Goal: Information Seeking & Learning: Learn about a topic

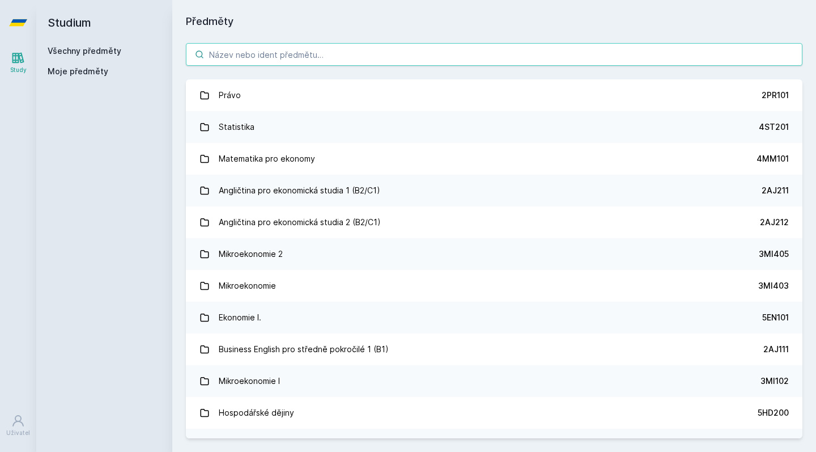
click at [452, 63] on input "search" at bounding box center [494, 54] width 616 height 23
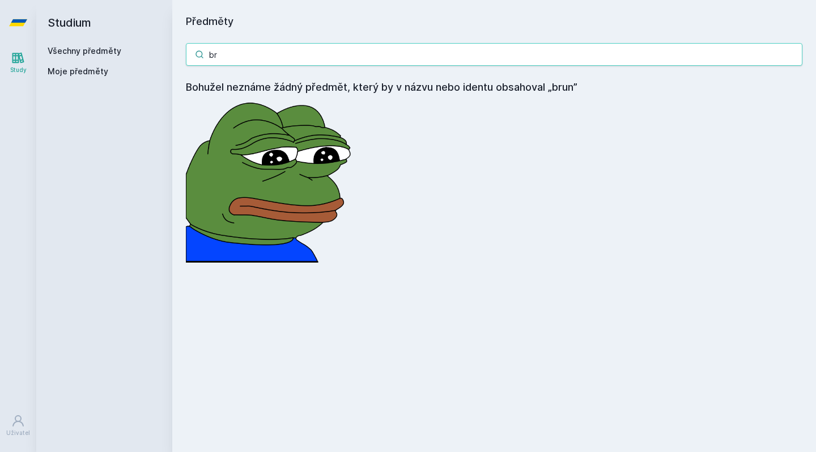
type input "b"
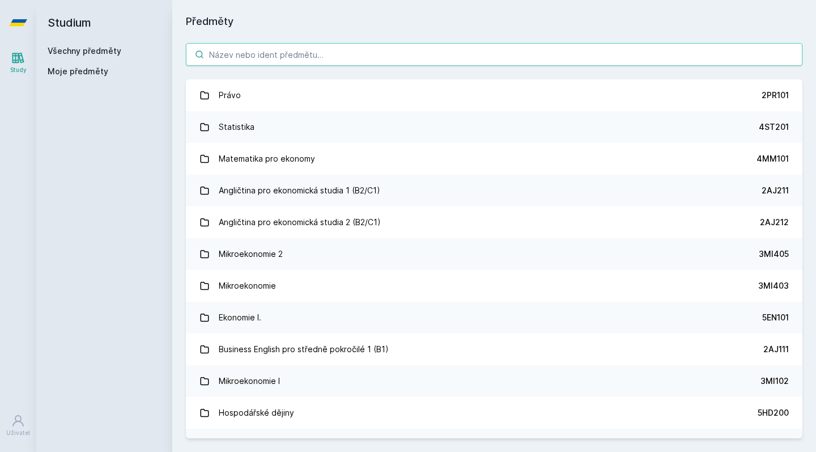
click at [389, 56] on input "search" at bounding box center [494, 54] width 616 height 23
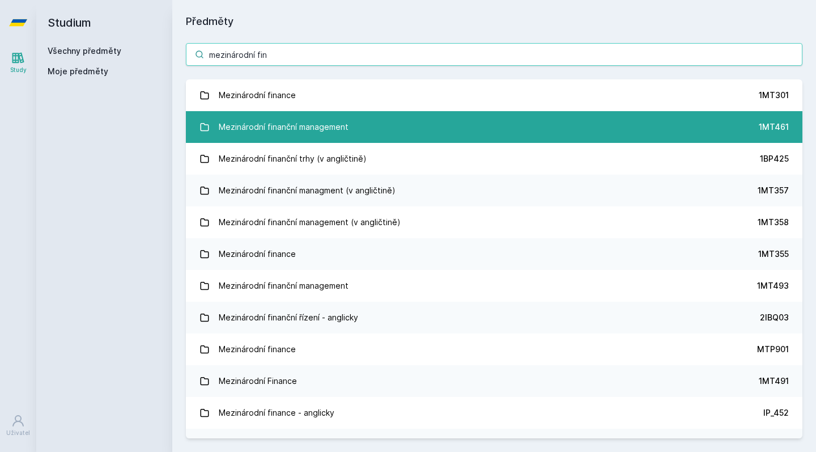
type input "mezinárodní fin"
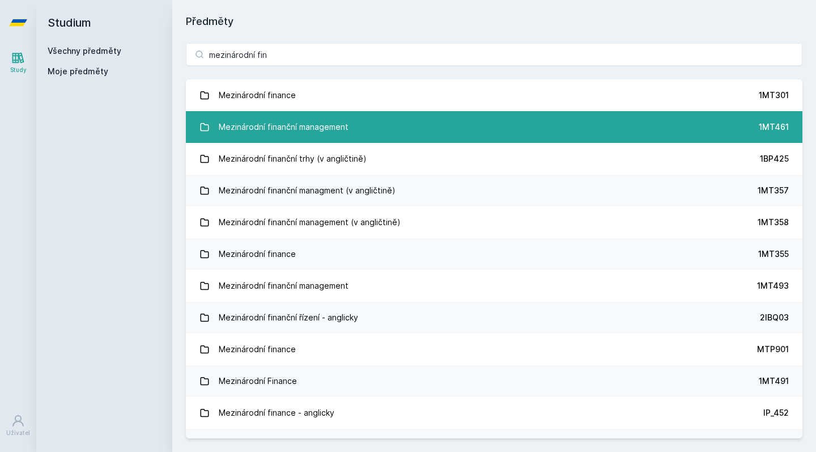
click at [360, 125] on link "Mezinárodní finanční management 1MT461" at bounding box center [494, 127] width 616 height 32
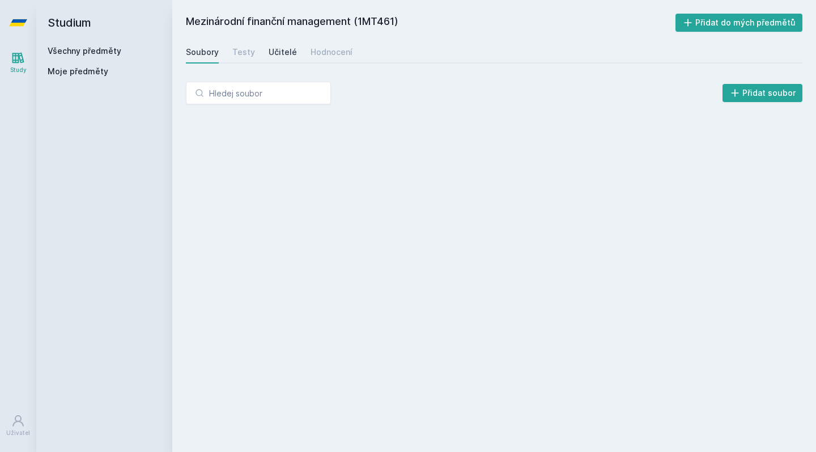
click at [288, 55] on div "Učitelé" at bounding box center [283, 51] width 28 height 11
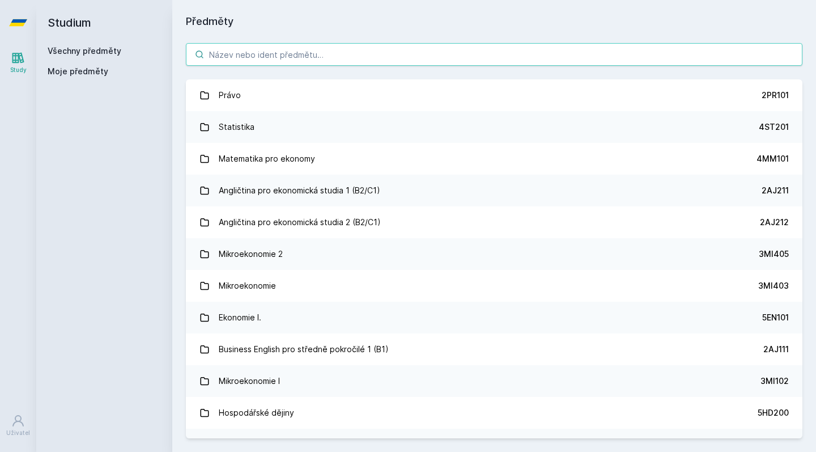
click at [267, 62] on input "search" at bounding box center [494, 54] width 616 height 23
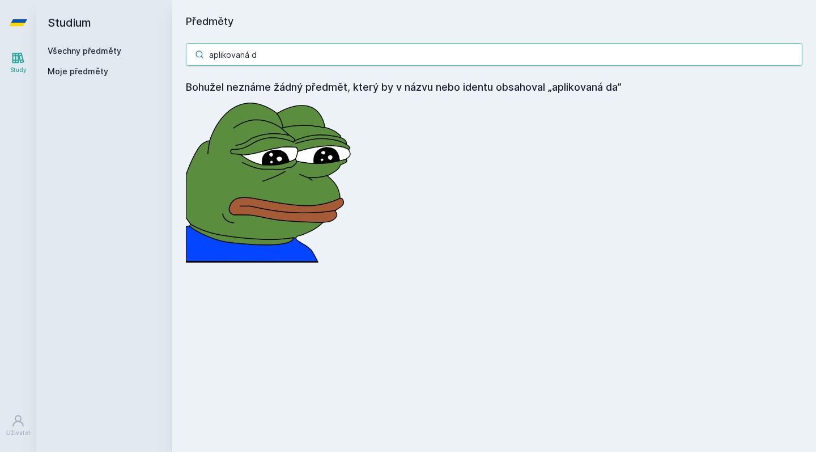
type input "aplikovaná"
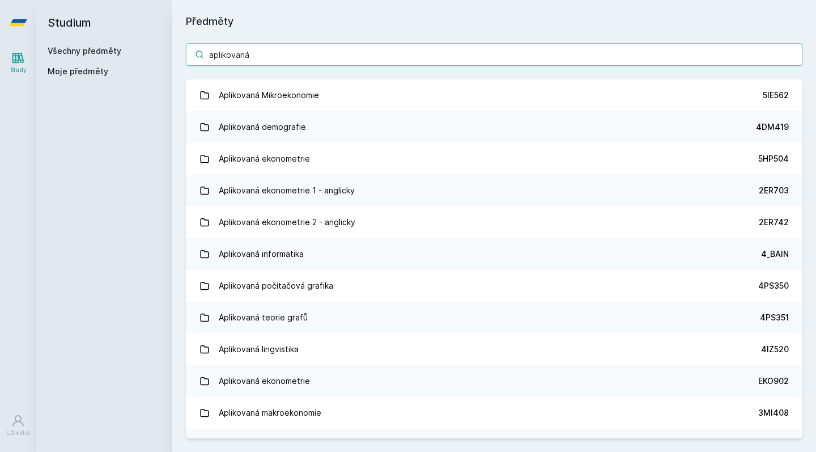
click at [232, 56] on input "aplikovaná" at bounding box center [494, 54] width 616 height 23
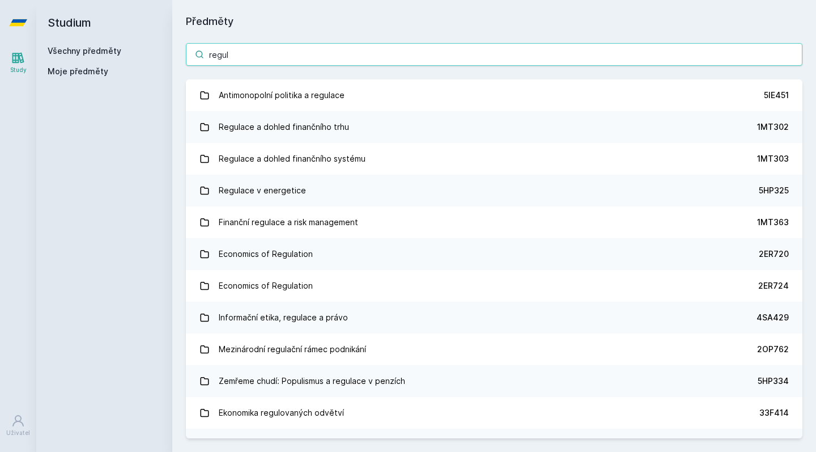
type input "regular"
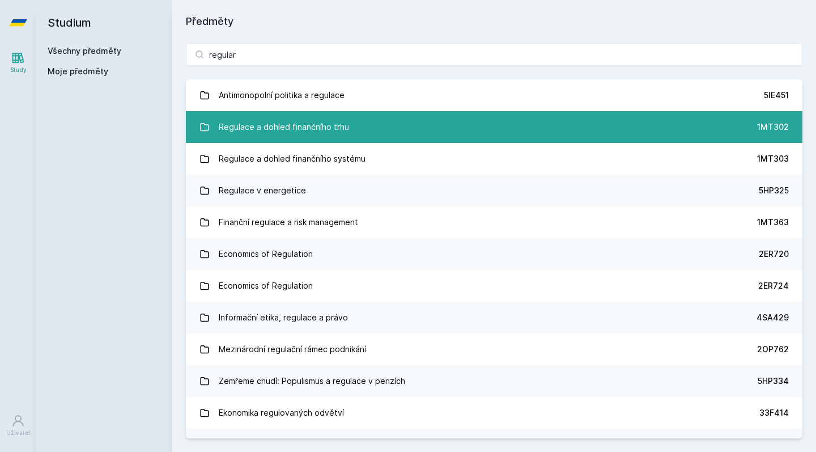
drag, startPoint x: 431, startPoint y: 34, endPoint x: 381, endPoint y: 133, distance: 111.0
click at [381, 133] on link "Regulace a dohled finančního trhu 1MT302" at bounding box center [494, 127] width 616 height 32
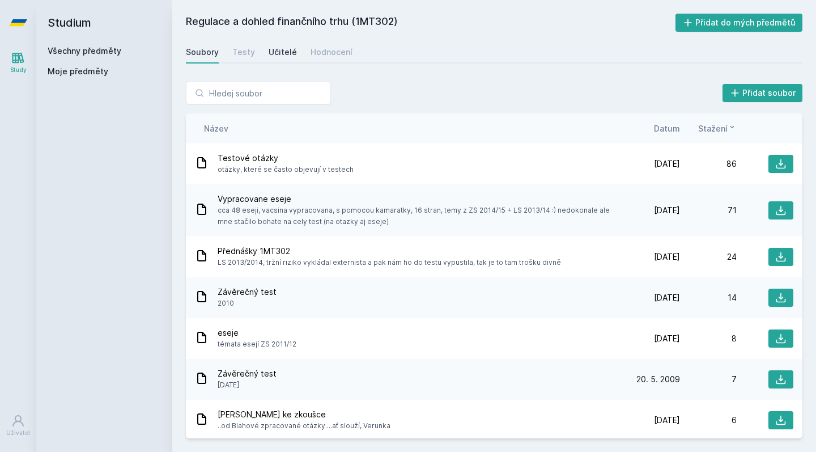
click at [278, 52] on div "Učitelé" at bounding box center [283, 51] width 28 height 11
click at [271, 91] on input "search" at bounding box center [258, 93] width 145 height 23
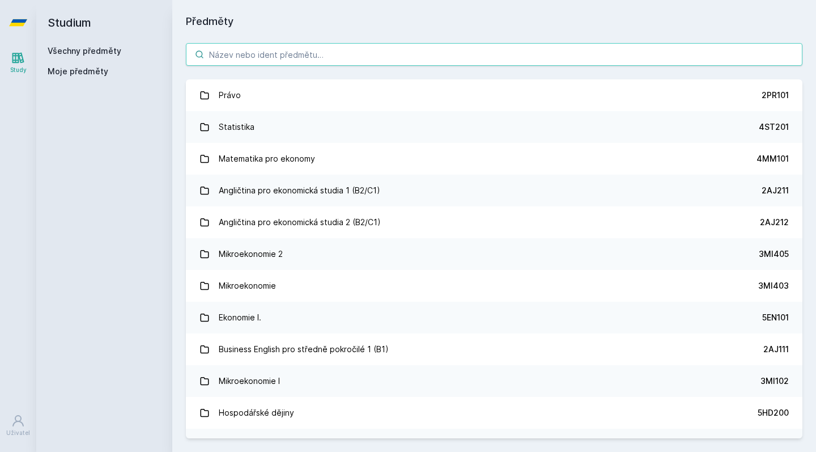
click at [278, 56] on input "search" at bounding box center [494, 54] width 616 height 23
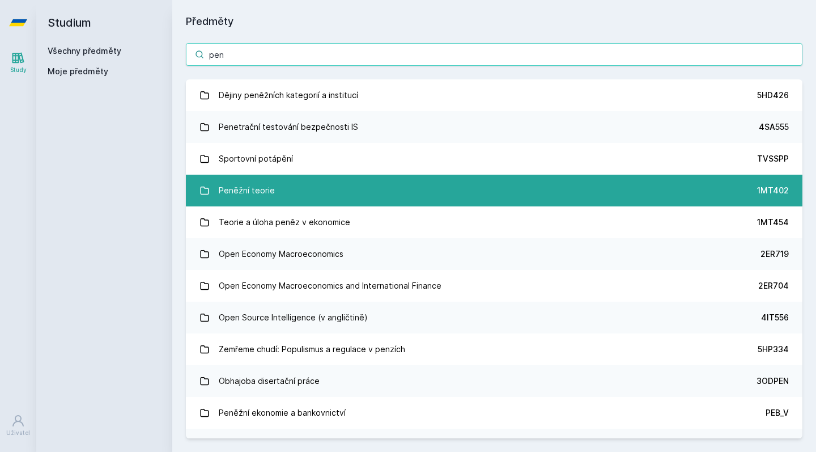
type input "pen"
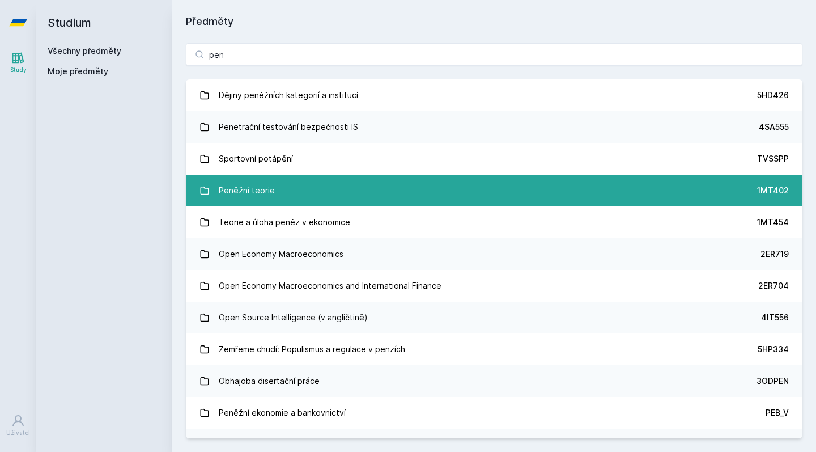
click at [282, 191] on link "Peněžní teorie 1MT402" at bounding box center [494, 191] width 616 height 32
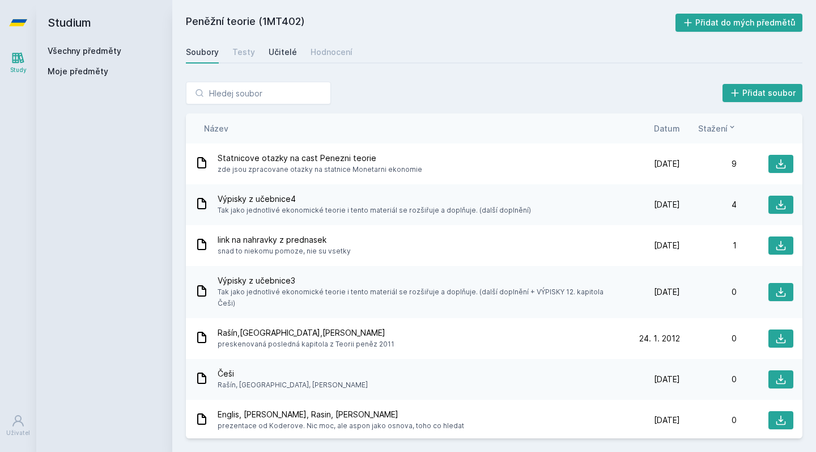
click at [284, 56] on div "Učitelé" at bounding box center [283, 51] width 28 height 11
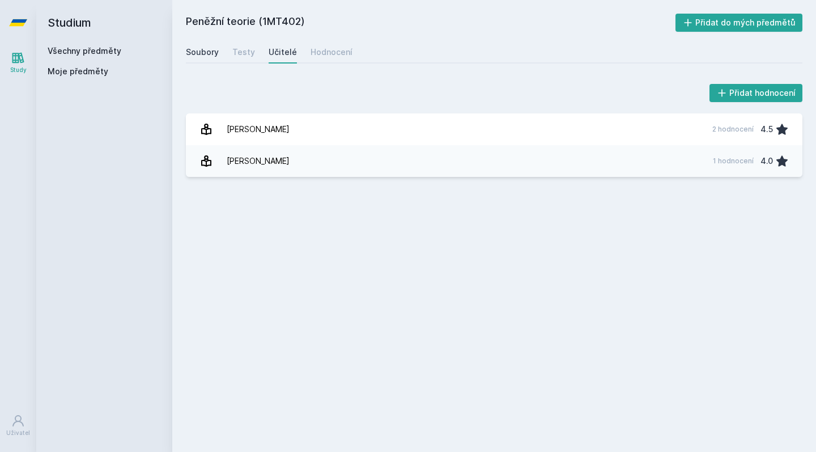
click at [202, 52] on div "Soubory" at bounding box center [202, 51] width 33 height 11
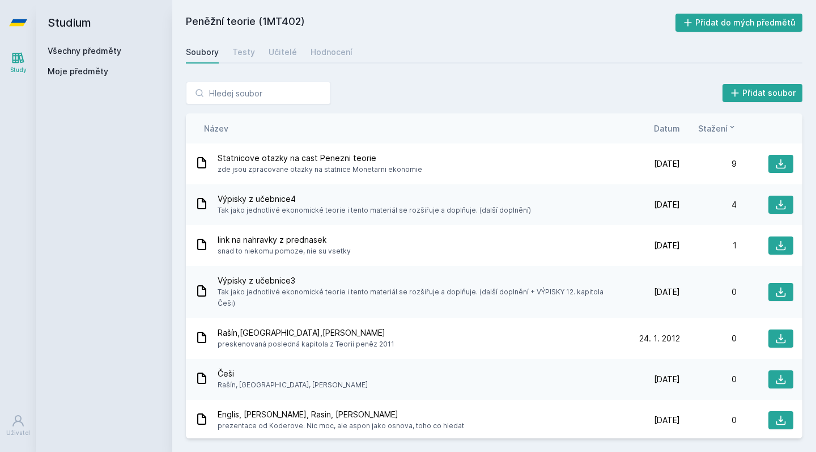
click at [90, 46] on div "Všechny předměty" at bounding box center [104, 50] width 113 height 11
click at [86, 54] on link "Všechny předměty" at bounding box center [85, 51] width 74 height 10
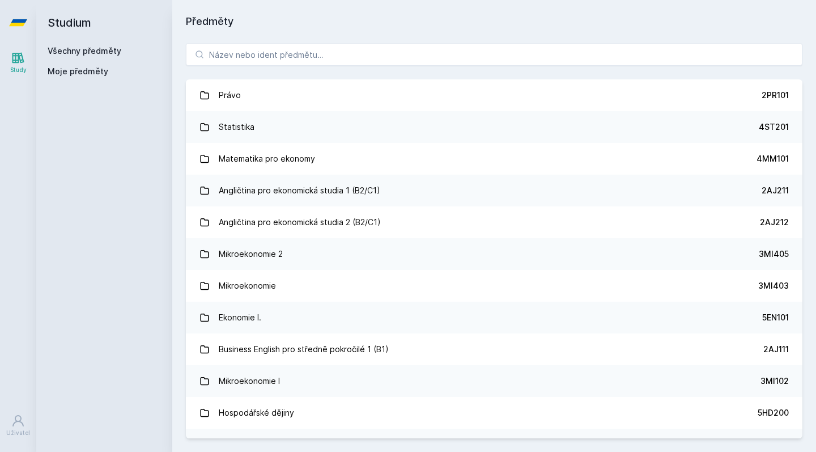
click at [19, 62] on icon at bounding box center [18, 58] width 14 height 14
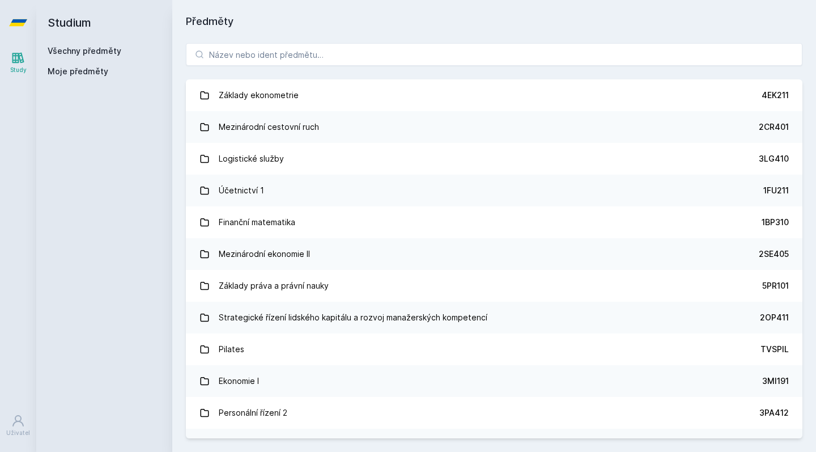
scroll to position [2858, 0]
